Goal: Task Accomplishment & Management: Use online tool/utility

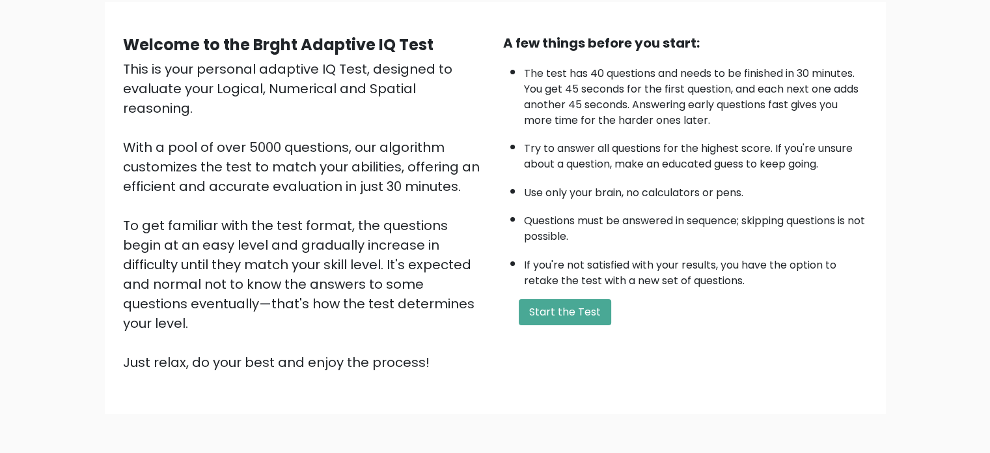
scroll to position [143, 0]
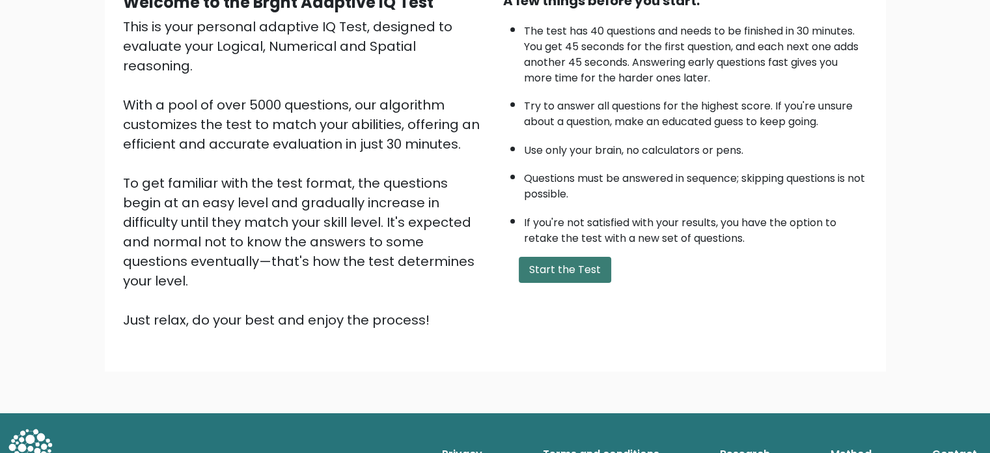
click at [565, 270] on button "Start the Test" at bounding box center [565, 270] width 92 height 26
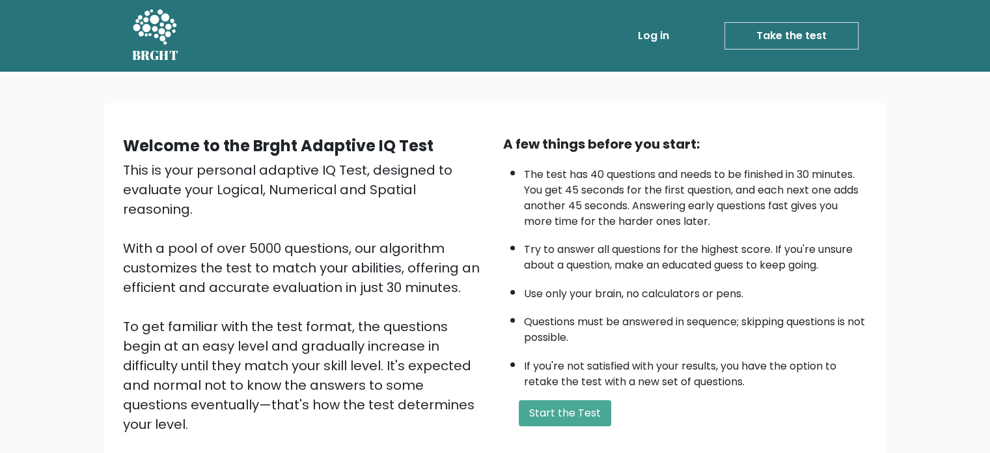
click at [802, 33] on link "Take the test" at bounding box center [792, 35] width 134 height 27
